Goal: Transaction & Acquisition: Obtain resource

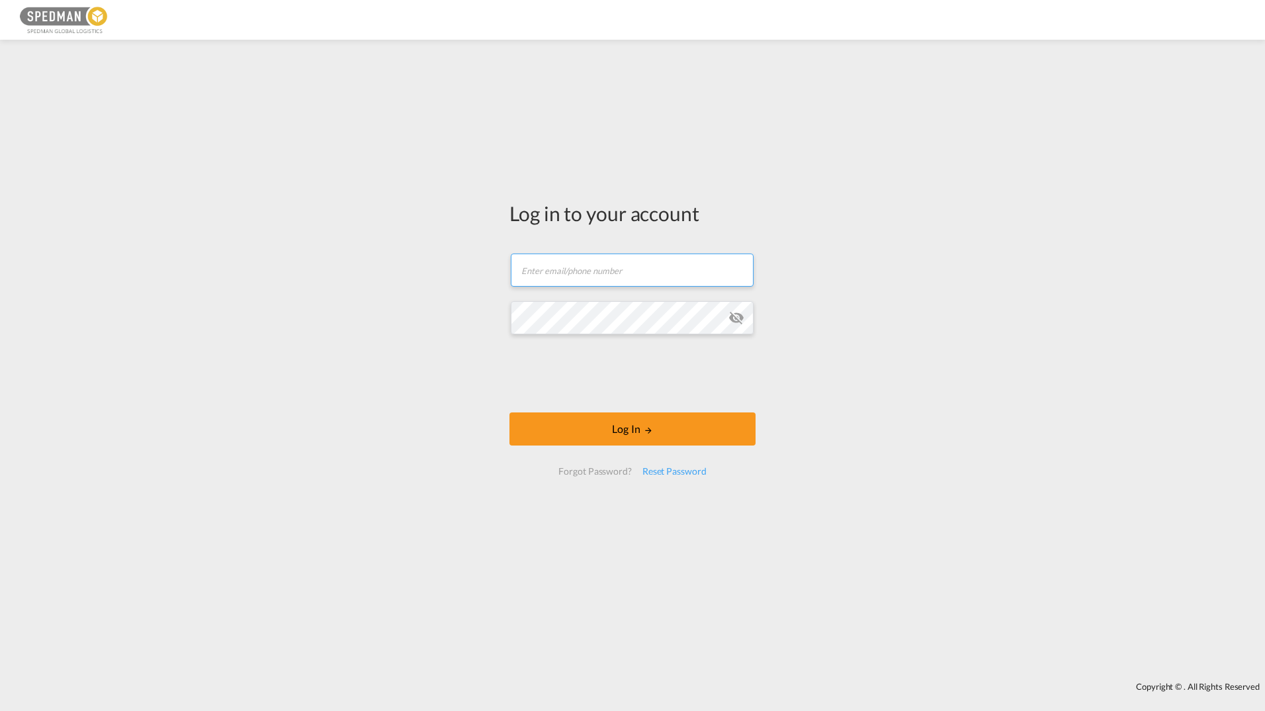
click at [575, 269] on input "text" at bounding box center [632, 269] width 243 height 33
paste input "[EMAIL_ADDRESS][DOMAIN_NAME]"
type input "[EMAIL_ADDRESS][DOMAIN_NAME]"
click at [618, 428] on button "Log In" at bounding box center [633, 428] width 246 height 33
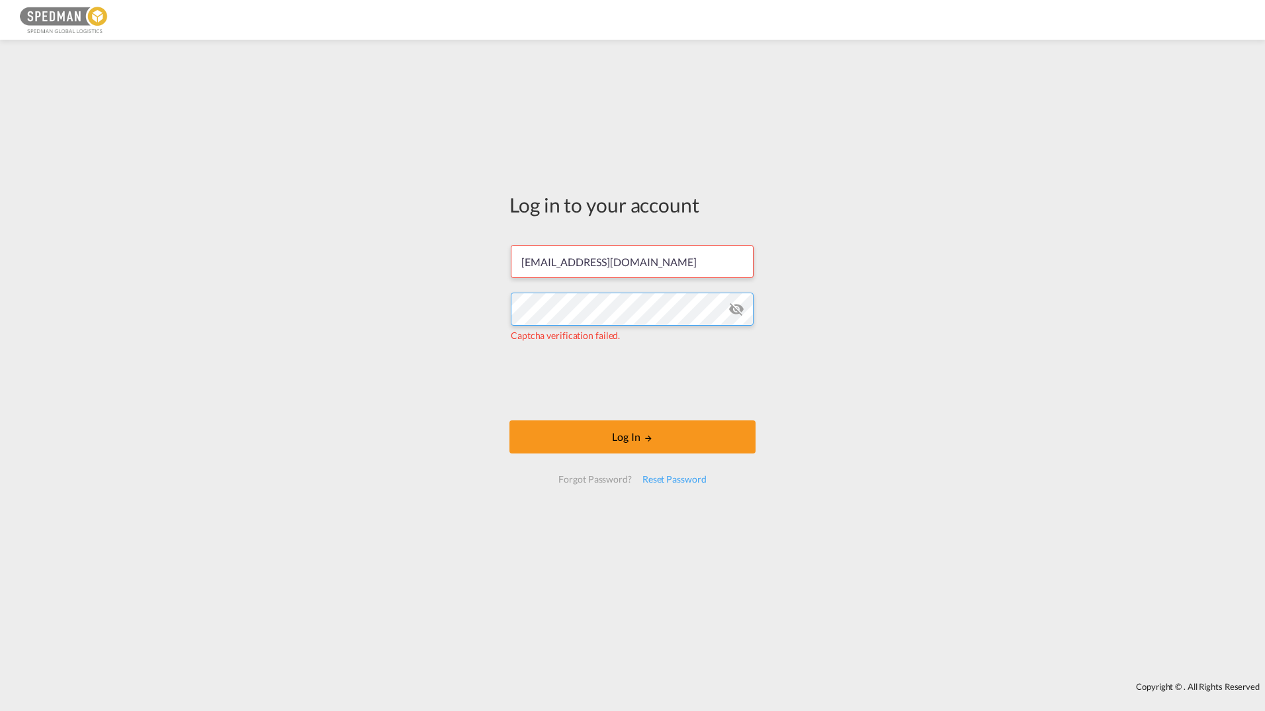
click at [462, 314] on div "Log in to your account [EMAIL_ADDRESS][DOMAIN_NAME] Captcha verification failed…" at bounding box center [632, 360] width 1265 height 629
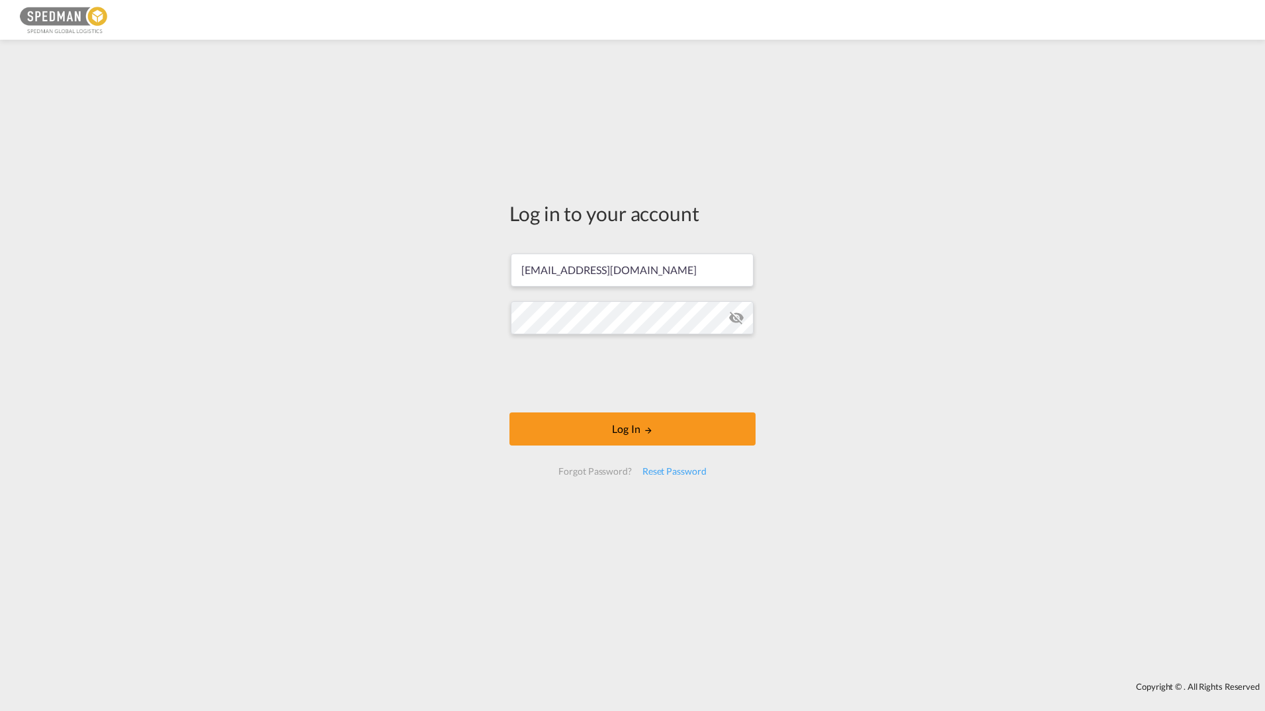
click at [740, 321] on md-icon "icon-eye-off" at bounding box center [737, 318] width 16 height 16
click at [647, 433] on md-icon "LOGIN" at bounding box center [648, 430] width 9 height 9
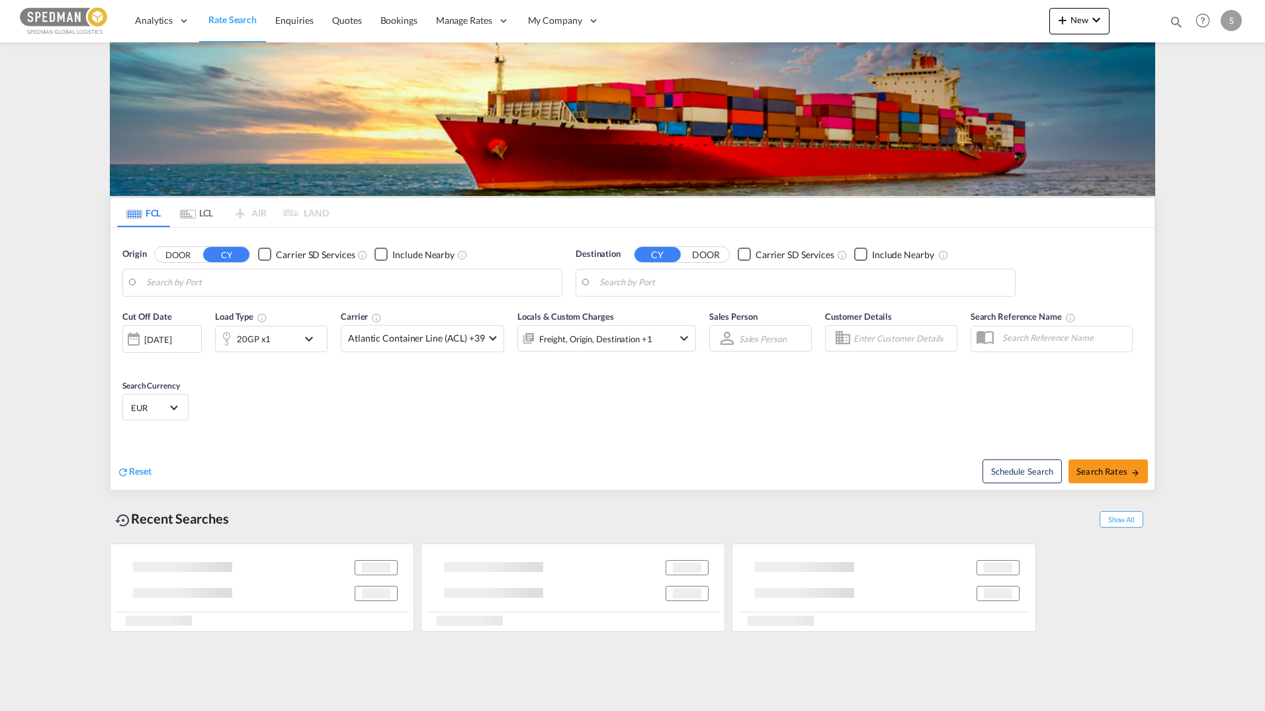
type input "[GEOGRAPHIC_DATA], NOOSL"
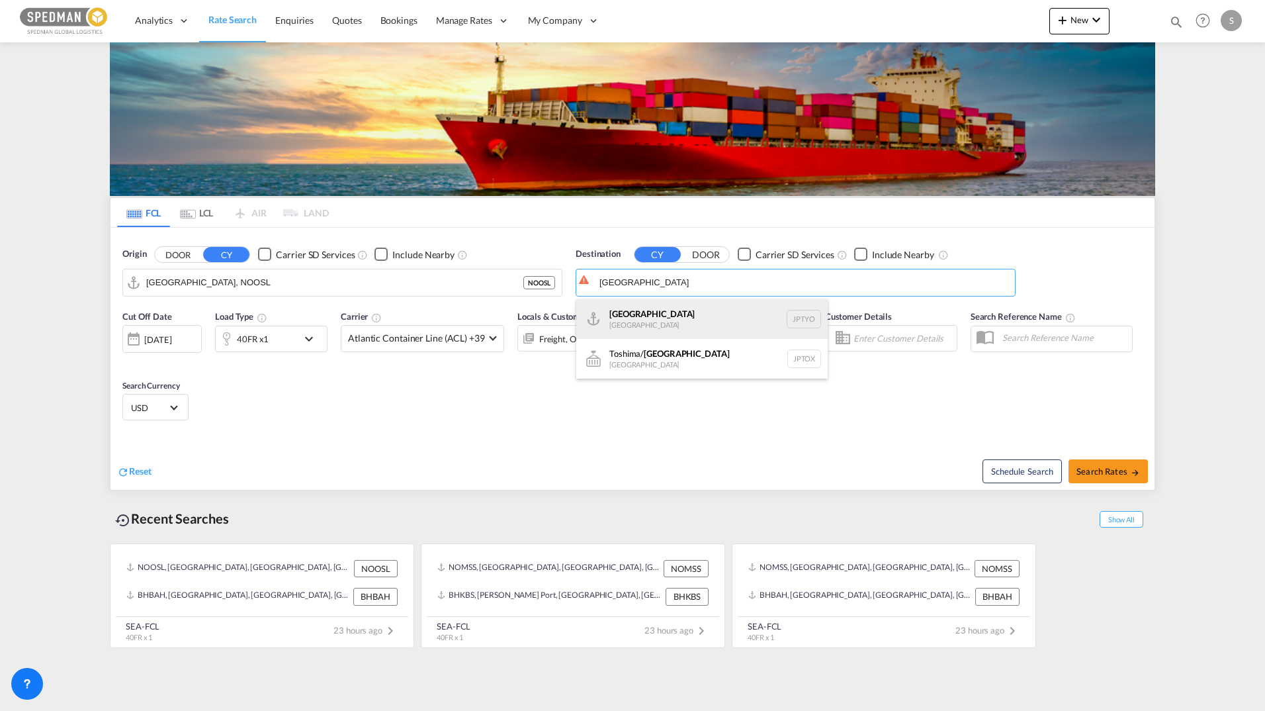
click at [627, 316] on div "Tokyo [GEOGRAPHIC_DATA] JPTYO" at bounding box center [701, 319] width 251 height 40
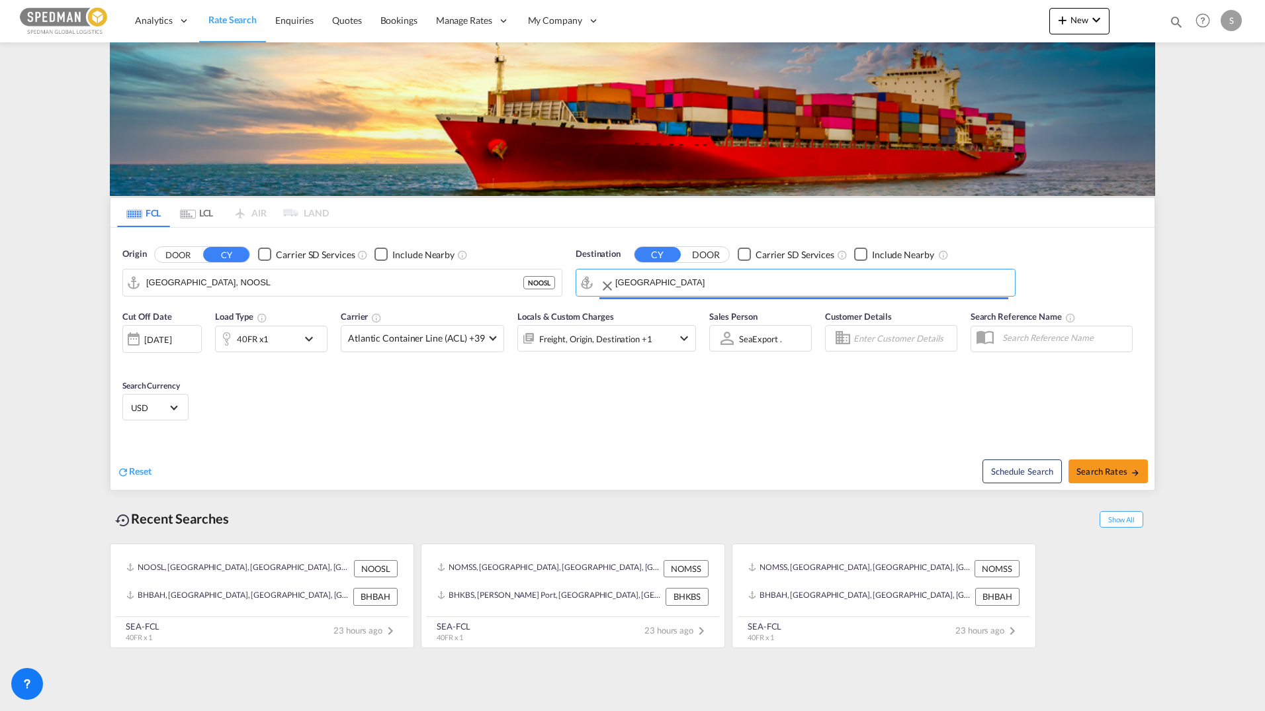
type input "[GEOGRAPHIC_DATA], JPTYO"
click at [496, 333] on md-select-value "Atlantic Container Line (ACL) +39" at bounding box center [422, 339] width 162 height 26
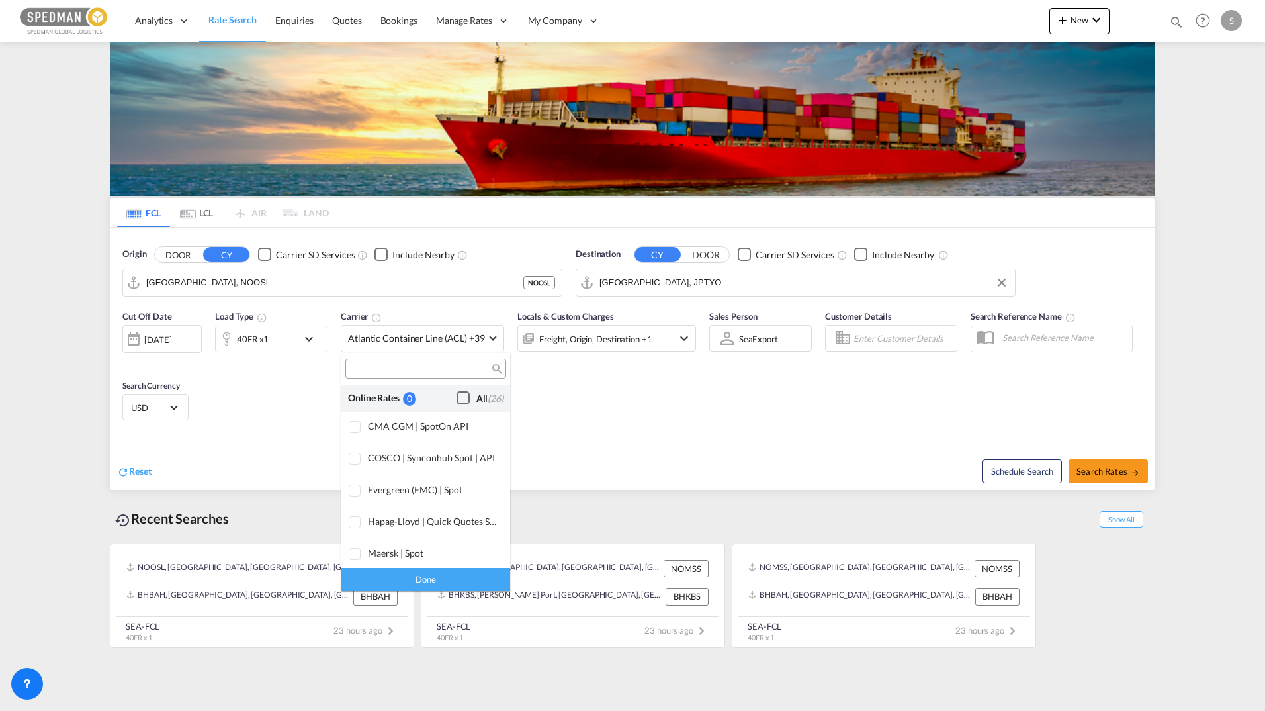
scroll to position [809, 0]
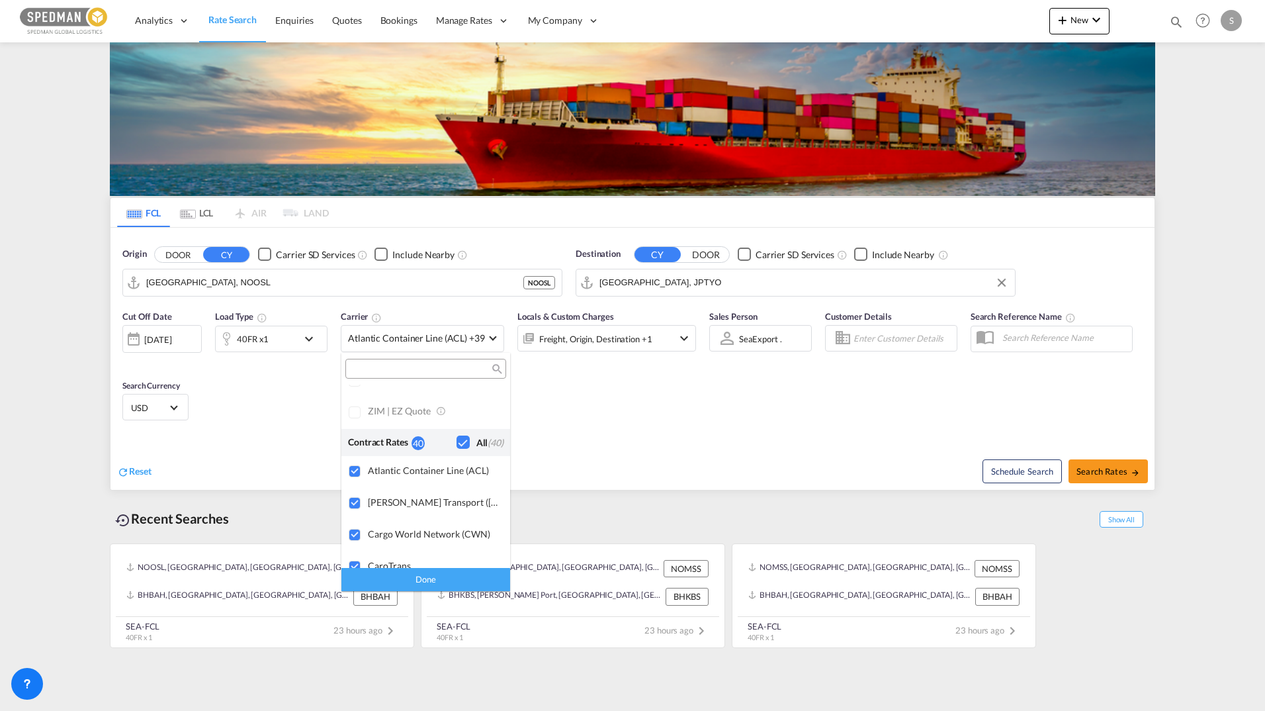
click at [388, 372] on input "search" at bounding box center [420, 369] width 142 height 12
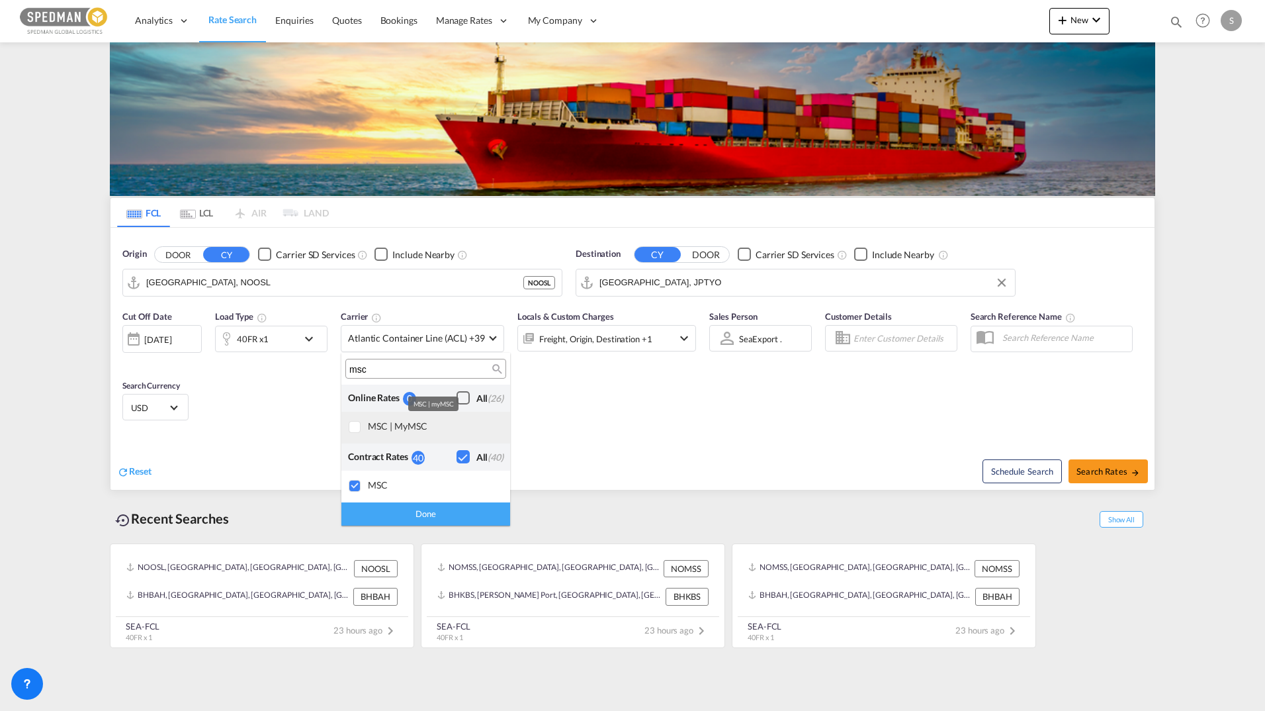
type input "msc"
click at [392, 430] on div "MSC | myMSC" at bounding box center [434, 425] width 132 height 11
click at [1114, 473] on md-backdrop at bounding box center [632, 355] width 1265 height 711
